Goal: Information Seeking & Learning: Learn about a topic

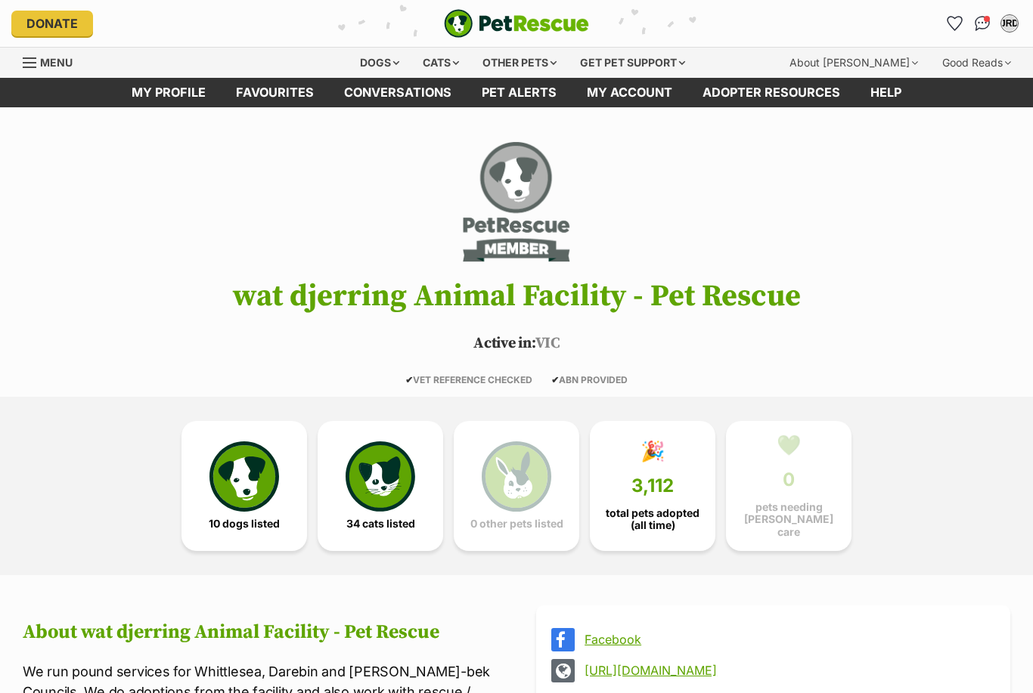
click at [254, 469] on img at bounding box center [244, 476] width 70 height 70
click at [393, 474] on img at bounding box center [380, 476] width 70 height 70
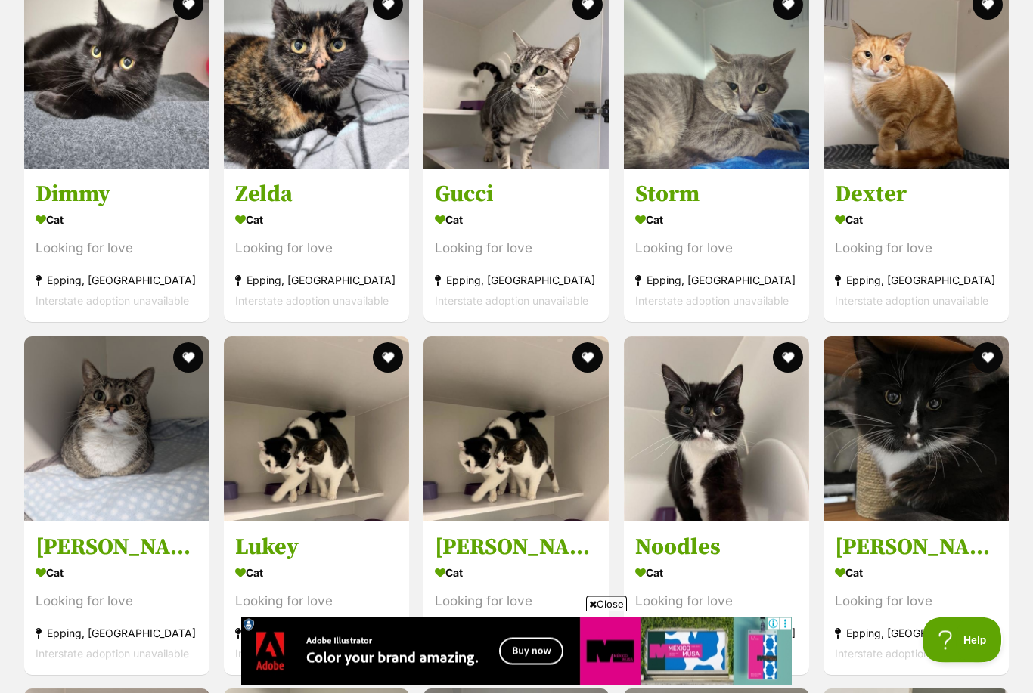
scroll to position [2586, 0]
click at [367, 435] on img at bounding box center [316, 428] width 185 height 185
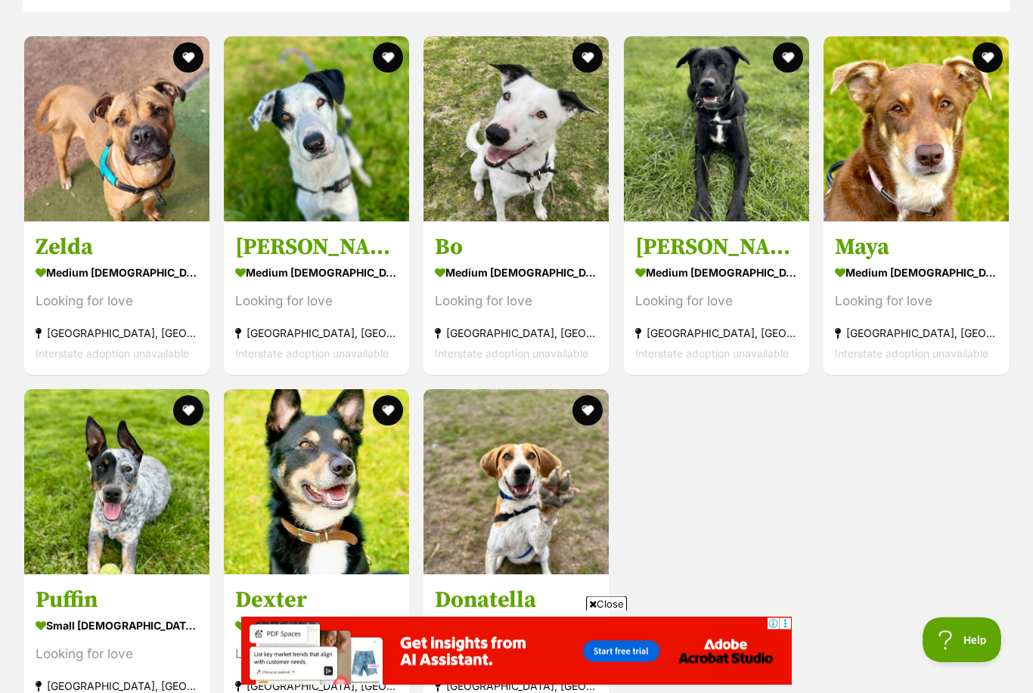
scroll to position [1754, 0]
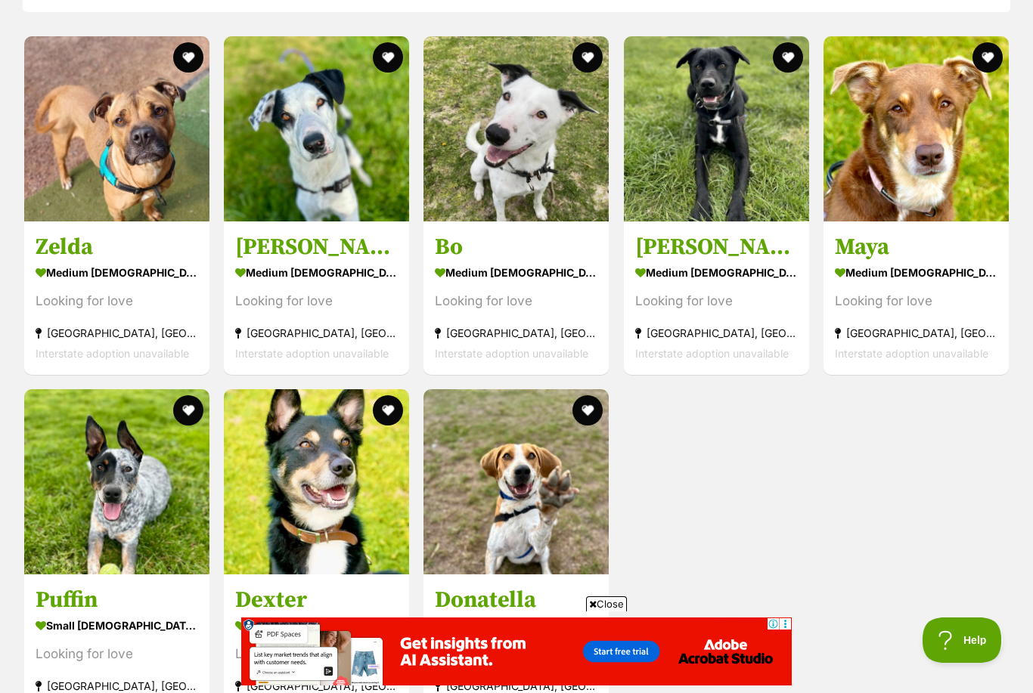
click at [162, 485] on img at bounding box center [116, 481] width 185 height 185
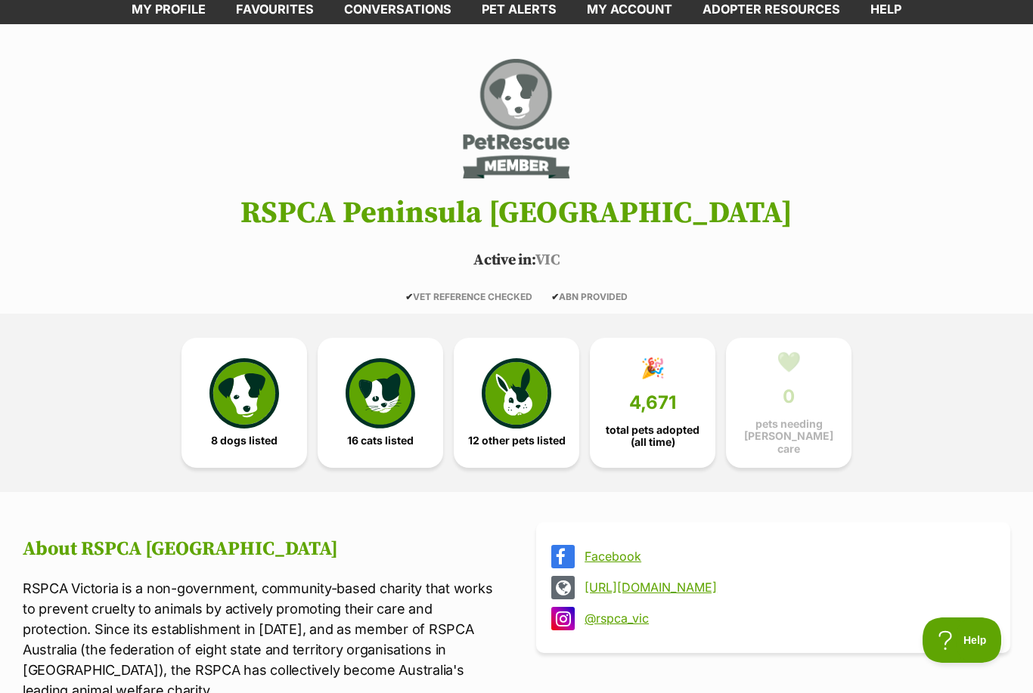
scroll to position [0, 0]
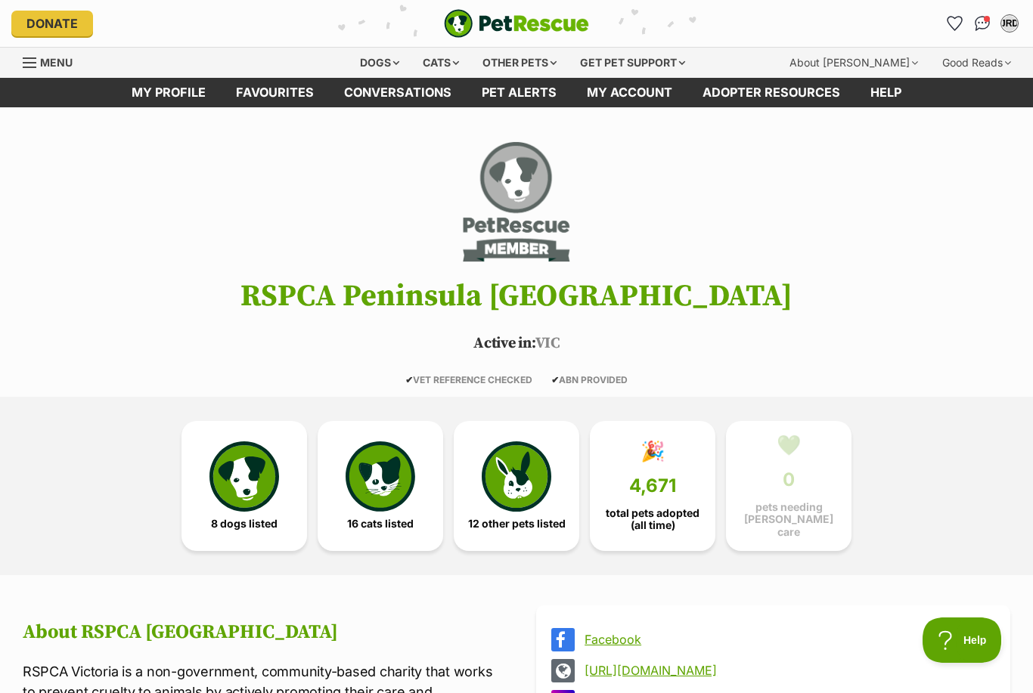
click at [389, 462] on img at bounding box center [380, 476] width 70 height 70
